Goal: Information Seeking & Learning: Learn about a topic

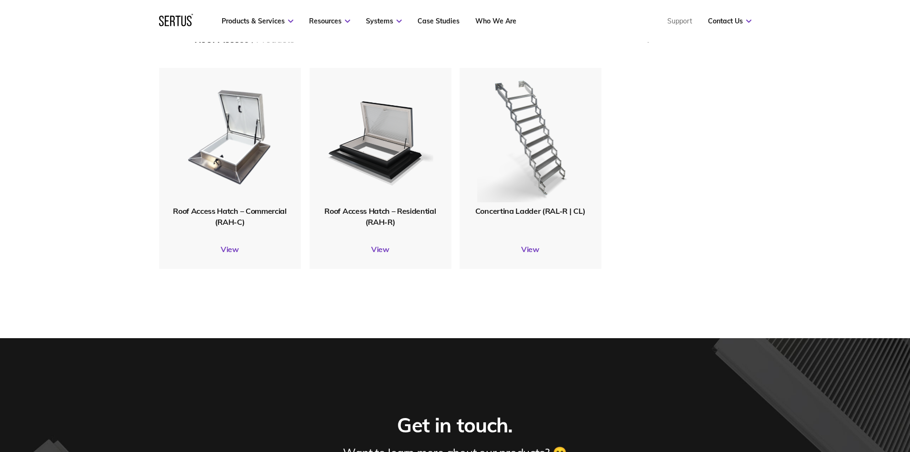
scroll to position [143, 0]
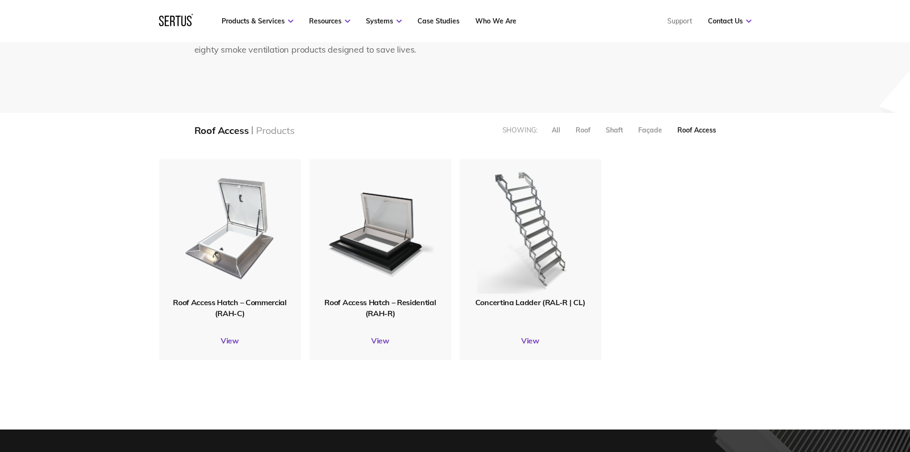
click at [230, 259] on img at bounding box center [230, 228] width 114 height 141
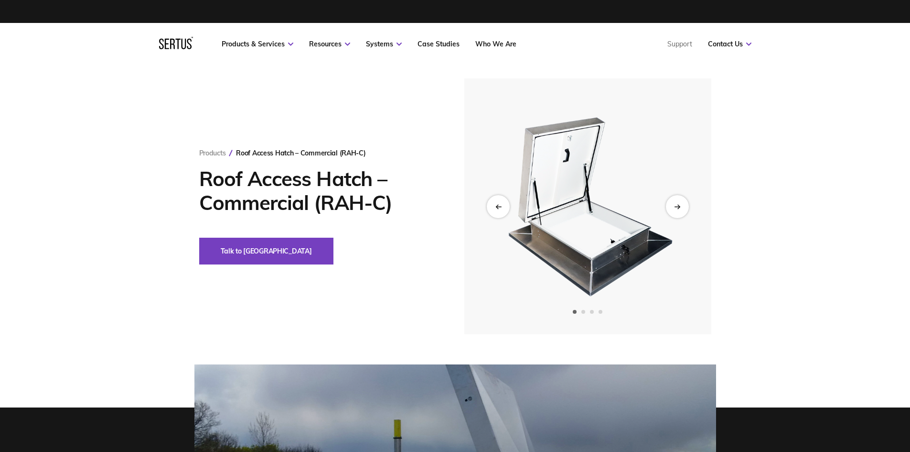
click at [591, 268] on img at bounding box center [587, 206] width 235 height 256
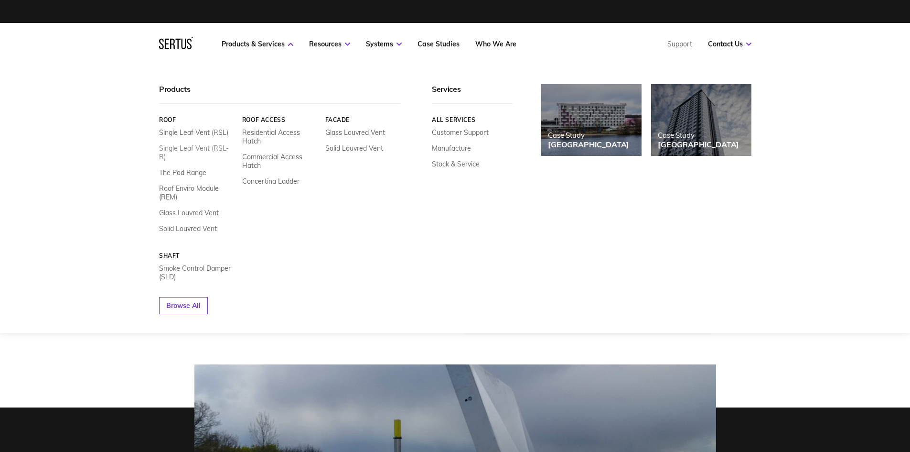
click at [206, 148] on link "Single Leaf Vent (RSL-R)" at bounding box center [197, 152] width 76 height 17
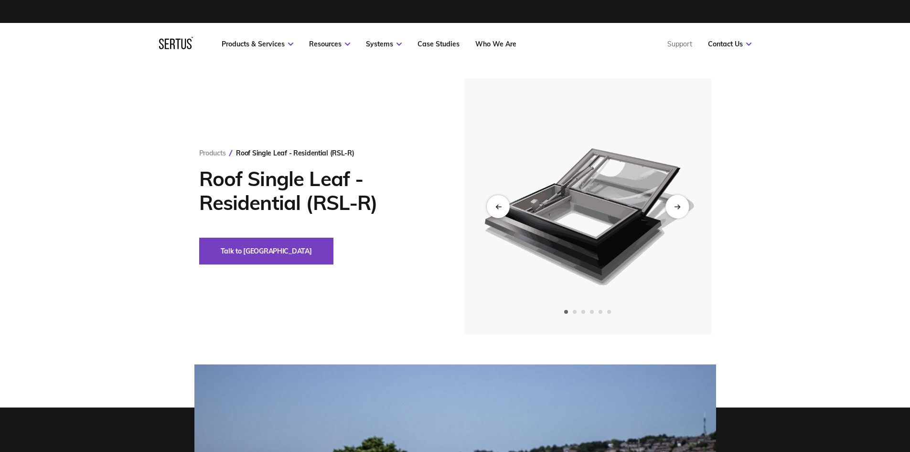
click at [683, 205] on div "Next slide" at bounding box center [677, 206] width 23 height 23
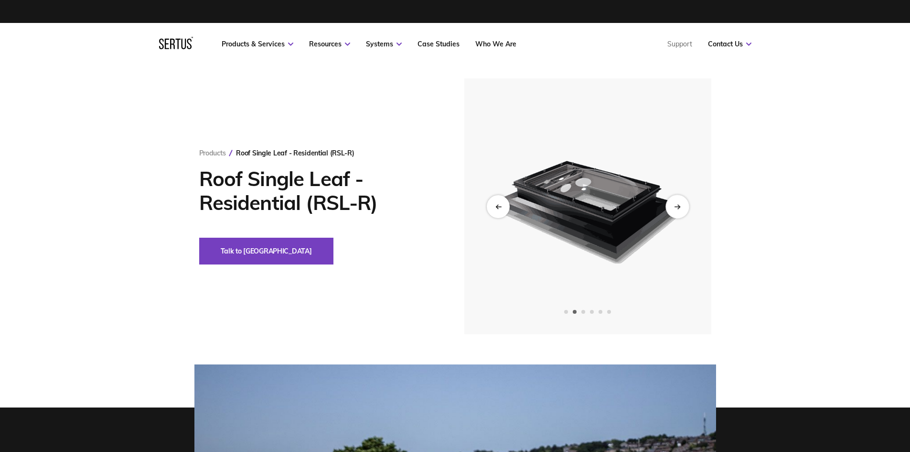
click at [683, 205] on div "Next slide" at bounding box center [677, 206] width 23 height 23
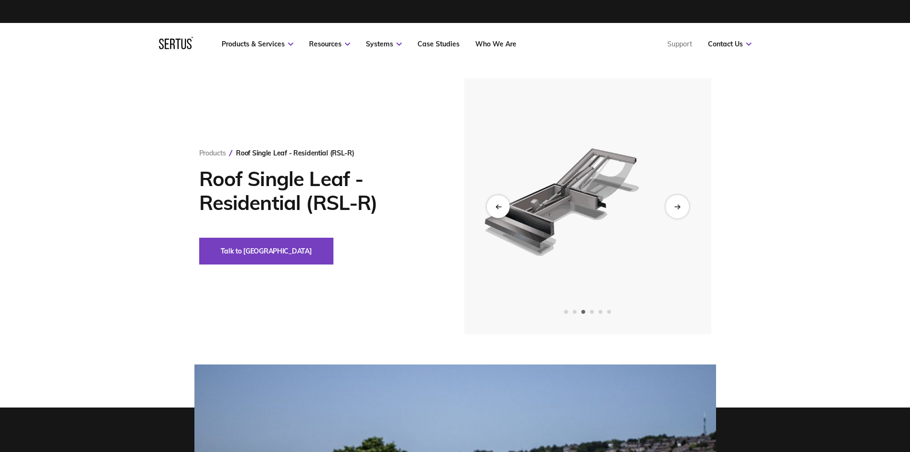
click at [683, 205] on div "Next slide" at bounding box center [677, 206] width 23 height 23
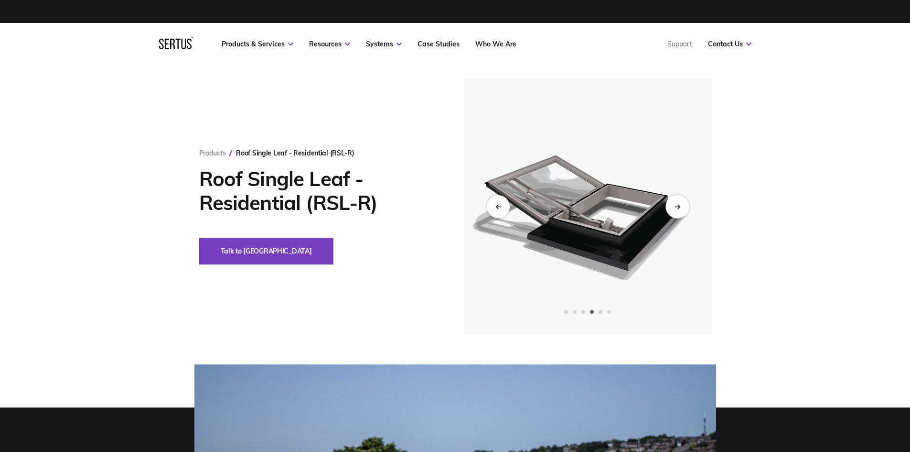
click at [683, 205] on div "Next slide" at bounding box center [677, 206] width 23 height 23
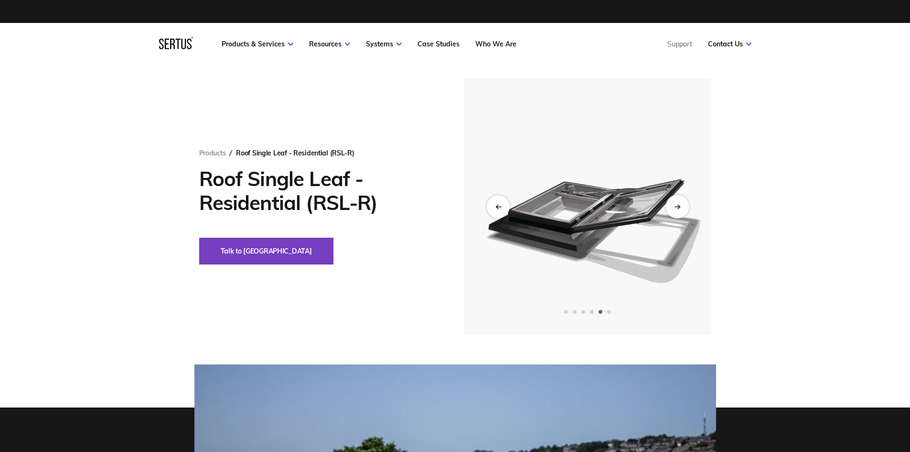
click at [683, 205] on div "Next slide" at bounding box center [677, 206] width 23 height 23
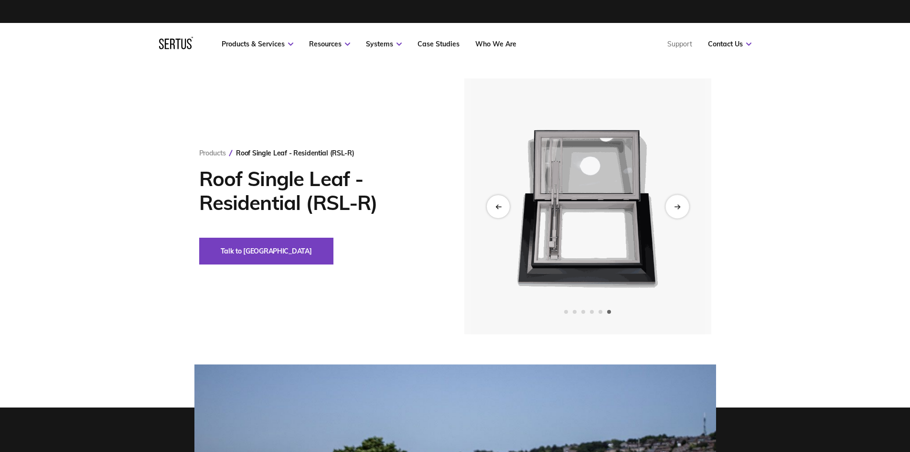
click at [683, 205] on div "Next slide" at bounding box center [677, 206] width 23 height 23
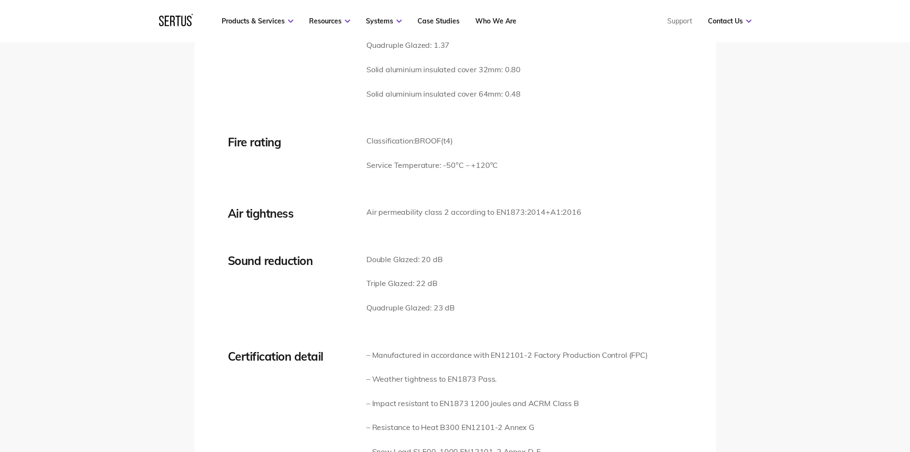
scroll to position [1386, 0]
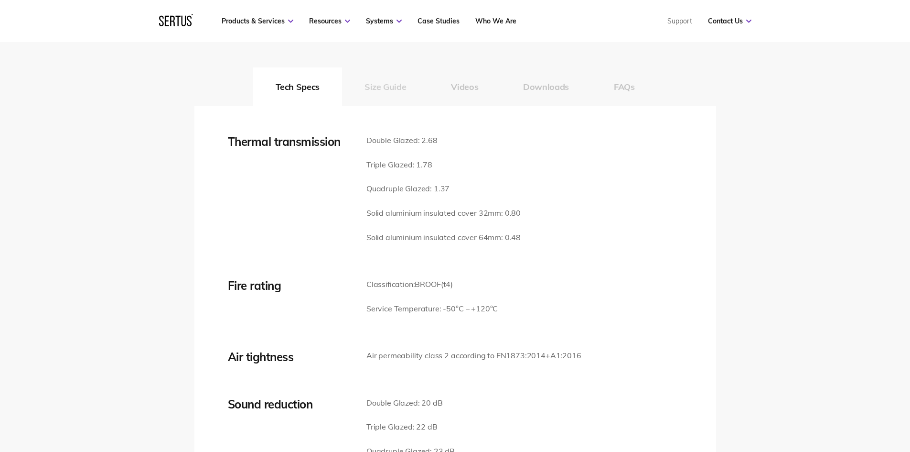
click at [387, 90] on button "Size Guide" at bounding box center [385, 86] width 86 height 38
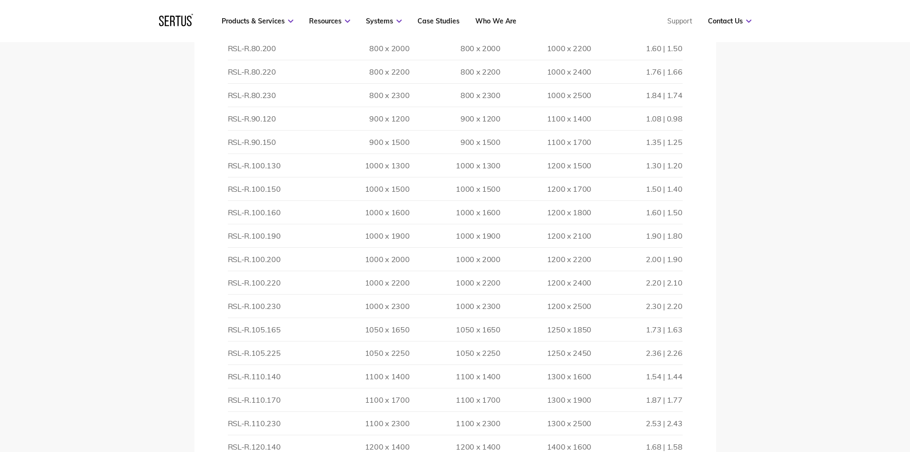
scroll to position [2246, 0]
click at [272, 282] on td "RSL-R.105.165" at bounding box center [273, 281] width 91 height 23
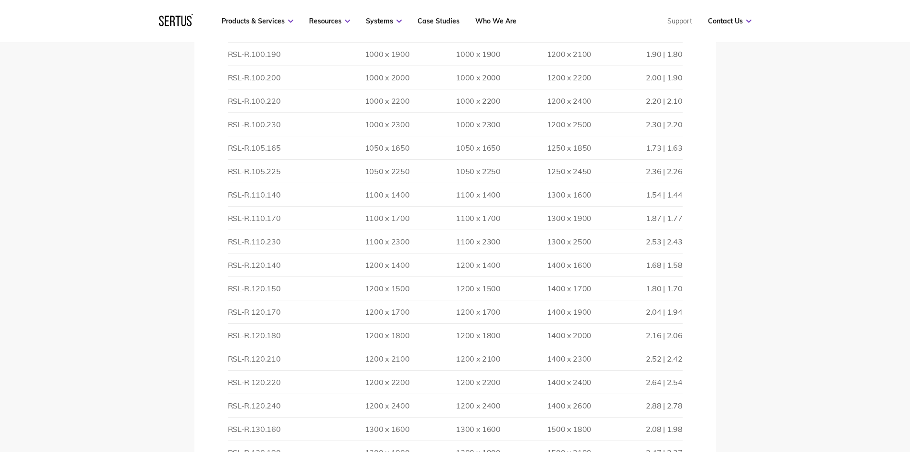
scroll to position [2437, 0]
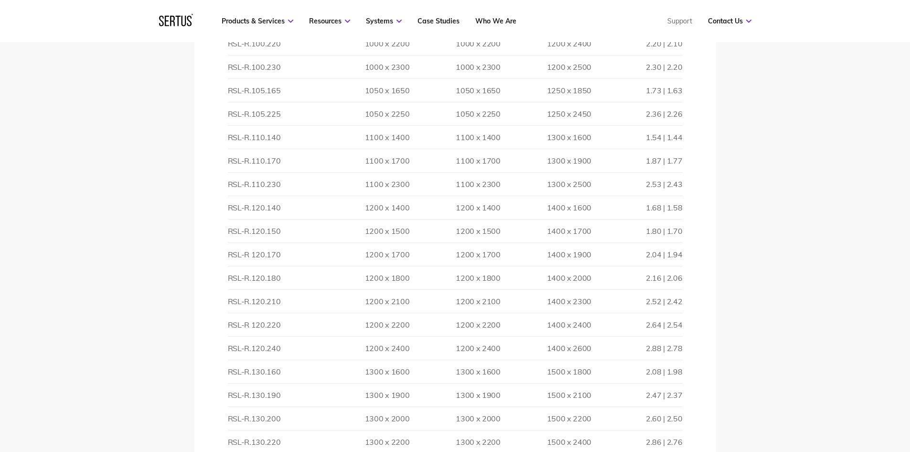
click at [361, 310] on td "1200 x 2100" at bounding box center [364, 301] width 91 height 23
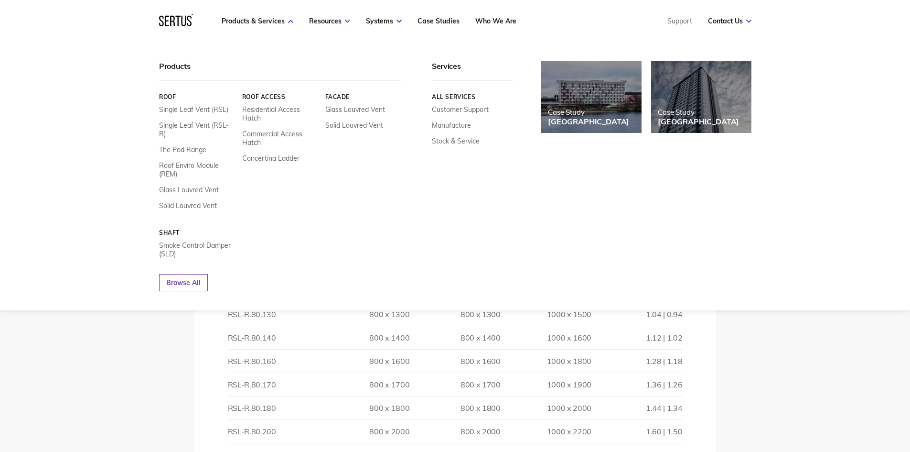
scroll to position [1816, 0]
click at [204, 103] on div "Roof Single Leaf Vent (RSL) Single Leaf Vent (RSL-R) The Pod Range Roof Enviro …" at bounding box center [197, 151] width 76 height 117
click at [205, 108] on link "Single Leaf Vent (RSL)" at bounding box center [193, 109] width 69 height 9
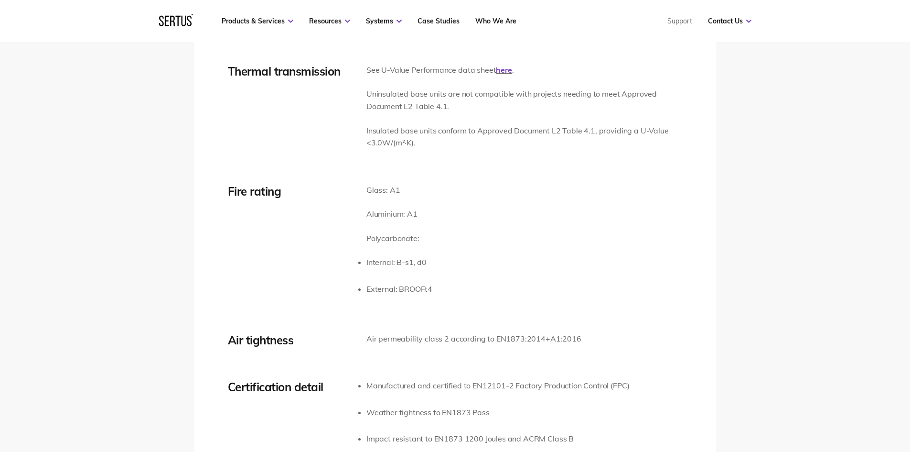
scroll to position [1386, 0]
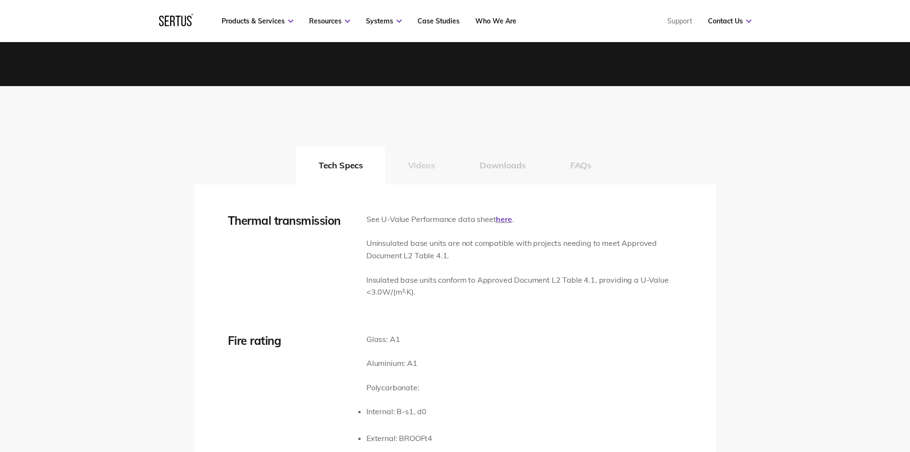
click at [423, 162] on button "Videos" at bounding box center [422, 165] width 72 height 38
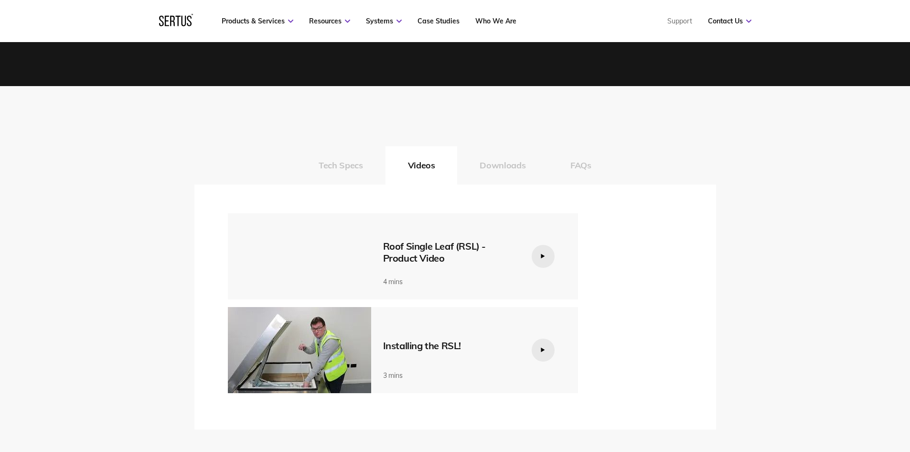
scroll to position [1434, 0]
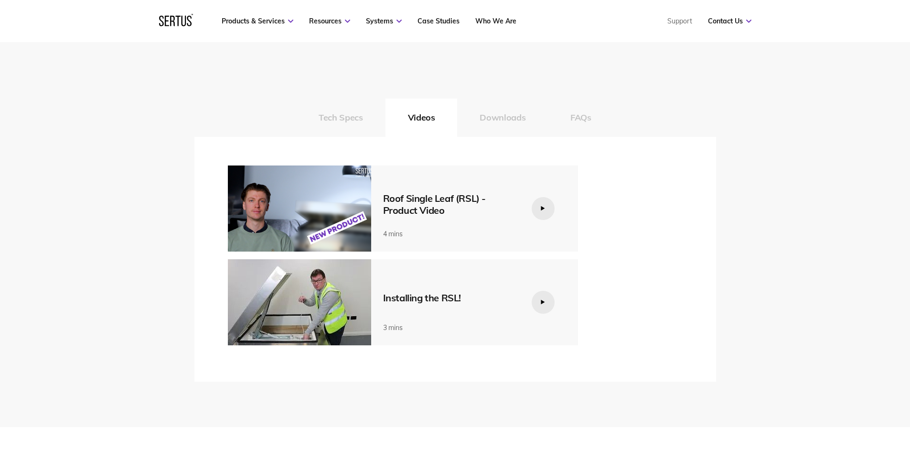
click at [541, 301] on icon at bounding box center [542, 301] width 5 height 5
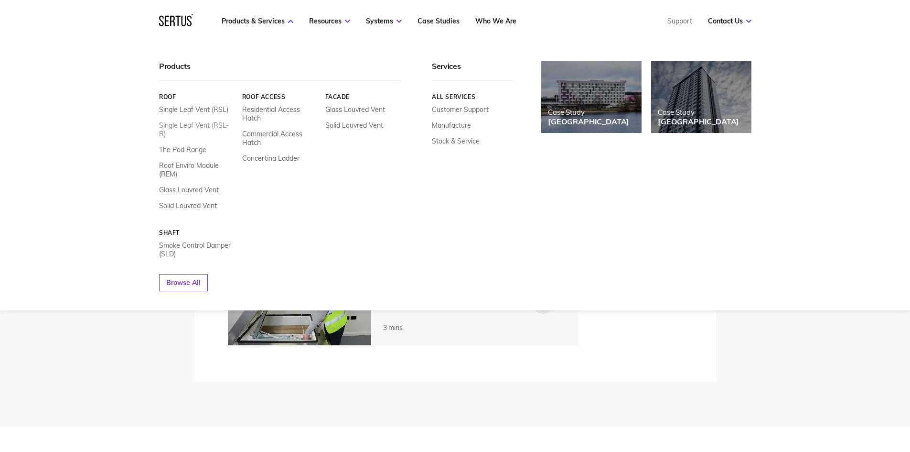
click at [195, 122] on link "Single Leaf Vent (RSL-R)" at bounding box center [197, 129] width 76 height 17
